Goal: Use online tool/utility: Utilize a website feature to perform a specific function

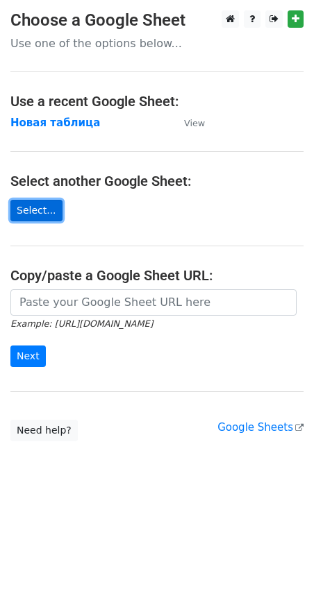
click at [31, 214] on link "Select..." at bounding box center [36, 211] width 52 height 22
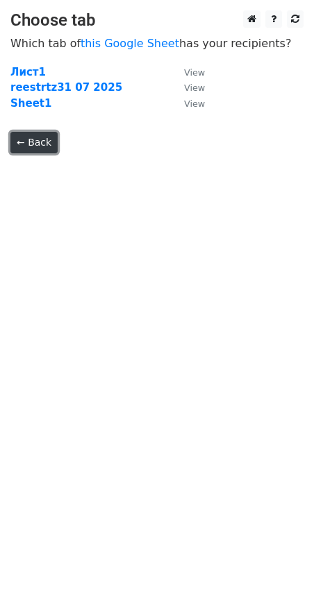
click at [26, 146] on link "← Back" at bounding box center [33, 143] width 47 height 22
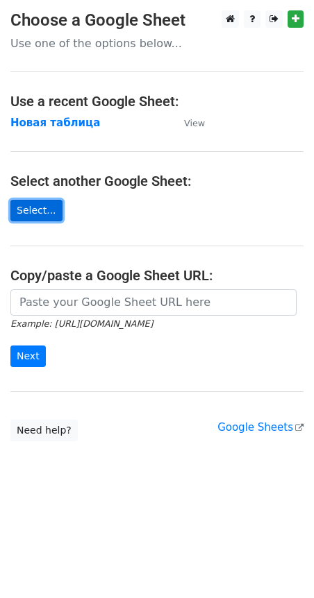
click at [34, 207] on link "Select..." at bounding box center [36, 211] width 52 height 22
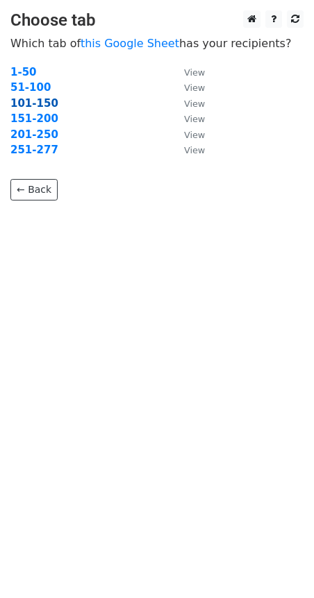
click at [34, 107] on strong "101-150" at bounding box center [34, 103] width 48 height 12
